Goal: Task Accomplishment & Management: Complete application form

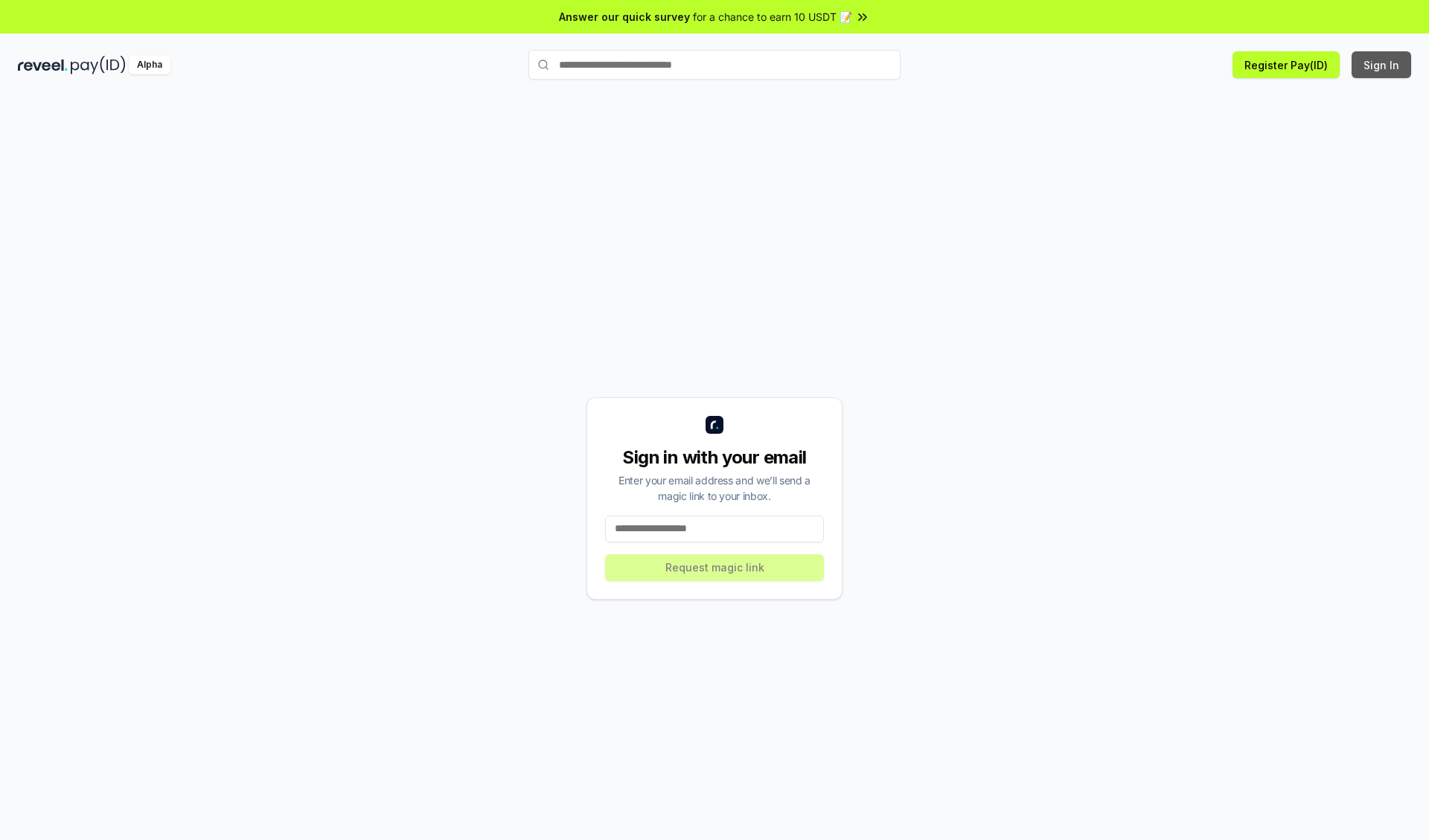
click at [1382, 65] on button "Sign In" at bounding box center [1381, 64] width 59 height 26
type input "**********"
click at [714, 566] on button "Request magic link" at bounding box center [714, 566] width 218 height 26
